Goal: Task Accomplishment & Management: Manage account settings

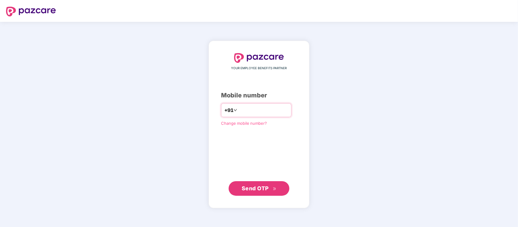
click at [254, 110] on input "number" at bounding box center [263, 110] width 50 height 10
type input "**********"
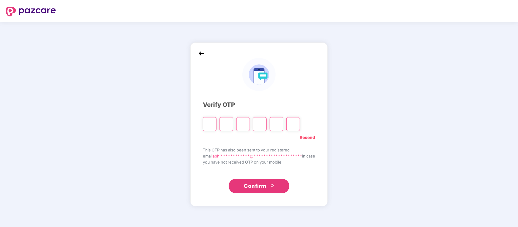
type input "*"
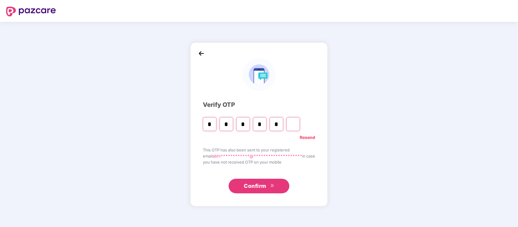
type input "*"
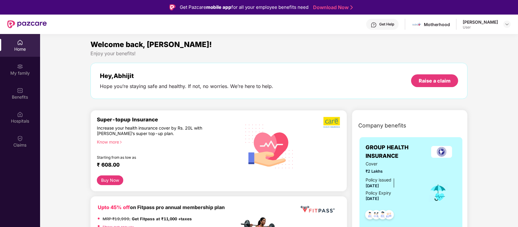
click at [497, 22] on div "[PERSON_NAME]" at bounding box center [480, 22] width 35 height 6
click at [509, 25] on img at bounding box center [507, 24] width 5 height 5
click at [476, 60] on div "User" at bounding box center [473, 60] width 35 height 5
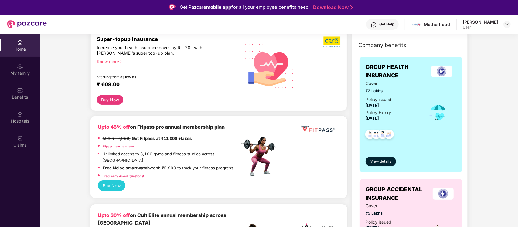
scroll to position [38, 0]
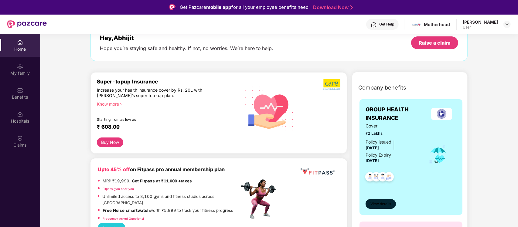
click at [381, 207] on button "View details" at bounding box center [381, 204] width 30 height 10
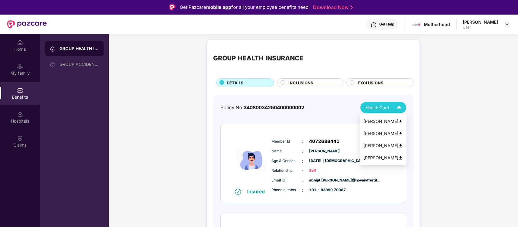
click at [392, 108] on div "Health Card" at bounding box center [385, 107] width 39 height 11
click at [392, 122] on div "[PERSON_NAME]" at bounding box center [383, 121] width 39 height 7
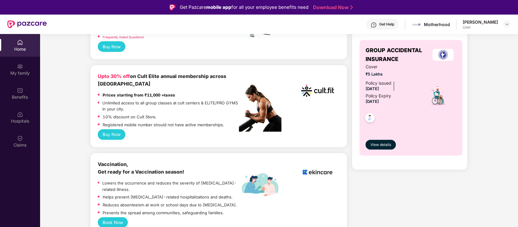
scroll to position [228, 0]
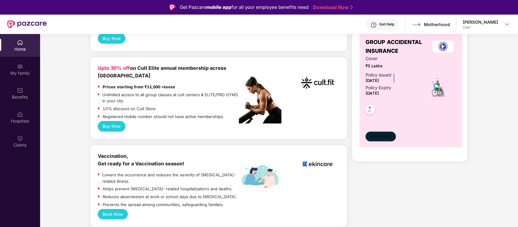
click at [386, 137] on span "View details" at bounding box center [381, 137] width 21 height 6
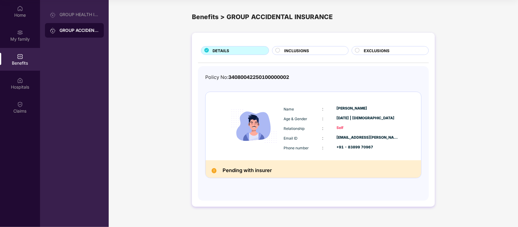
scroll to position [0, 0]
